Goal: Entertainment & Leisure: Consume media (video, audio)

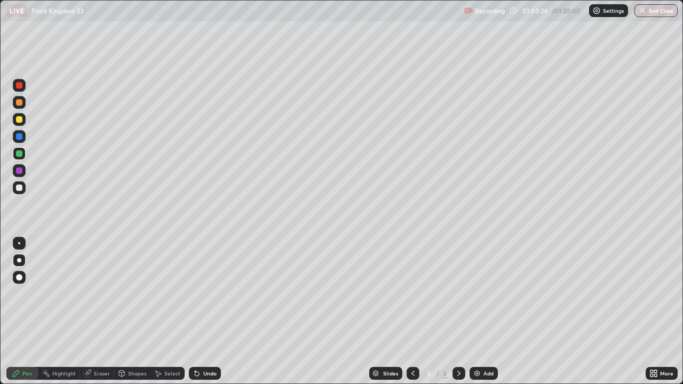
scroll to position [384, 683]
click at [203, 374] on div "Undo" at bounding box center [209, 373] width 13 height 5
click at [203, 371] on div "Undo" at bounding box center [209, 373] width 13 height 5
click at [205, 372] on div "Undo" at bounding box center [209, 373] width 13 height 5
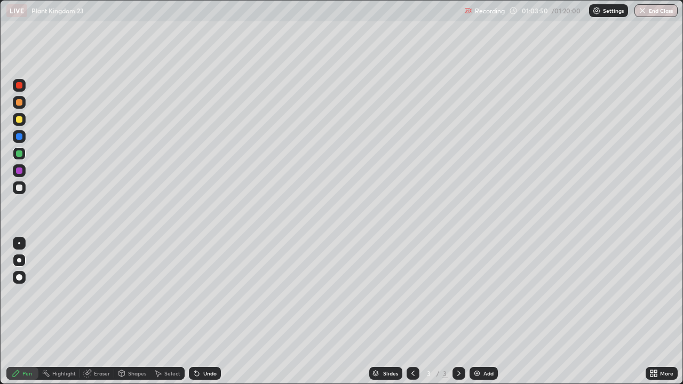
click at [206, 372] on div "Undo" at bounding box center [209, 373] width 13 height 5
click at [203, 371] on div "Undo" at bounding box center [209, 373] width 13 height 5
click at [204, 369] on div "Undo" at bounding box center [205, 373] width 32 height 13
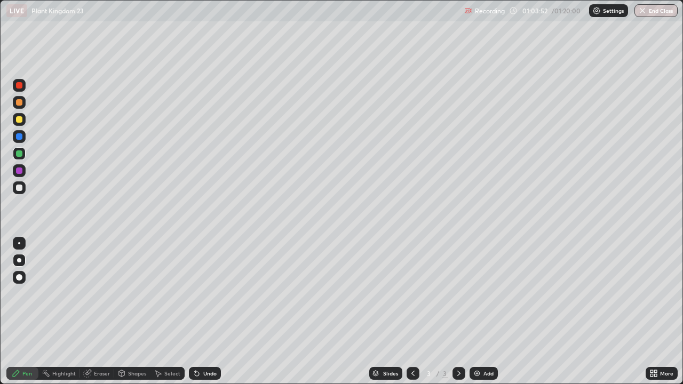
click at [19, 120] on div at bounding box center [19, 119] width 6 height 6
click at [20, 172] on div at bounding box center [19, 171] width 6 height 6
click at [18, 154] on div at bounding box center [19, 153] width 6 height 6
click at [213, 374] on div "Undo" at bounding box center [209, 373] width 13 height 5
click at [215, 372] on div "Undo" at bounding box center [209, 373] width 13 height 5
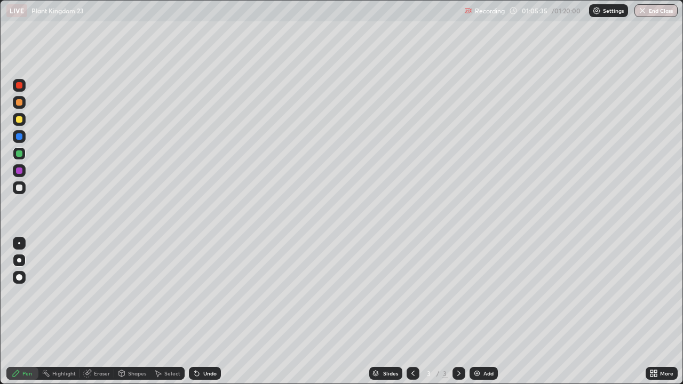
click at [210, 376] on div "Undo" at bounding box center [209, 373] width 13 height 5
click at [208, 374] on div "Undo" at bounding box center [209, 373] width 13 height 5
click at [205, 374] on div "Undo" at bounding box center [209, 373] width 13 height 5
click at [21, 139] on div at bounding box center [19, 136] width 6 height 6
click at [640, 13] on img "button" at bounding box center [643, 10] width 9 height 9
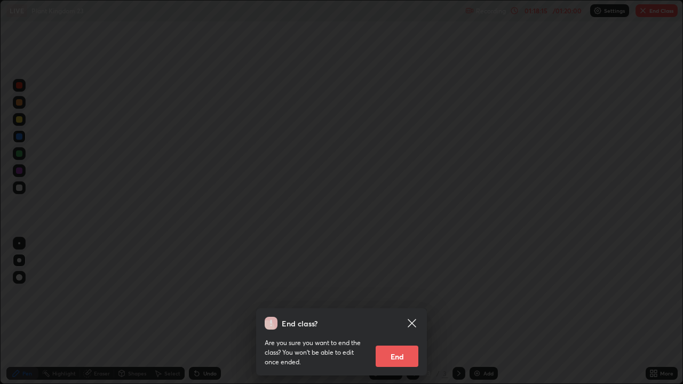
click at [399, 352] on button "End" at bounding box center [397, 356] width 43 height 21
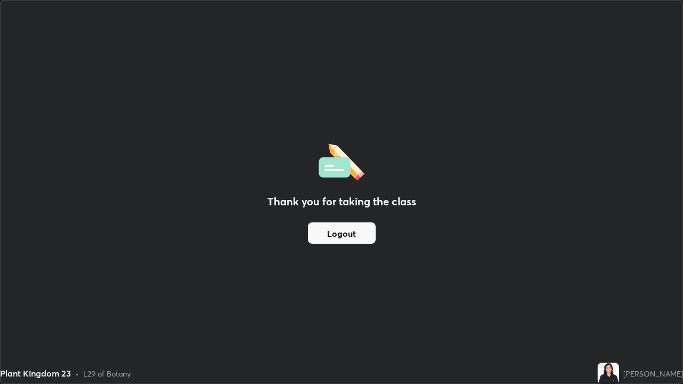
click at [321, 275] on div "Thank you for taking the class Logout" at bounding box center [342, 192] width 682 height 383
click at [345, 234] on button "Logout" at bounding box center [342, 233] width 68 height 21
